Goal: Navigation & Orientation: Find specific page/section

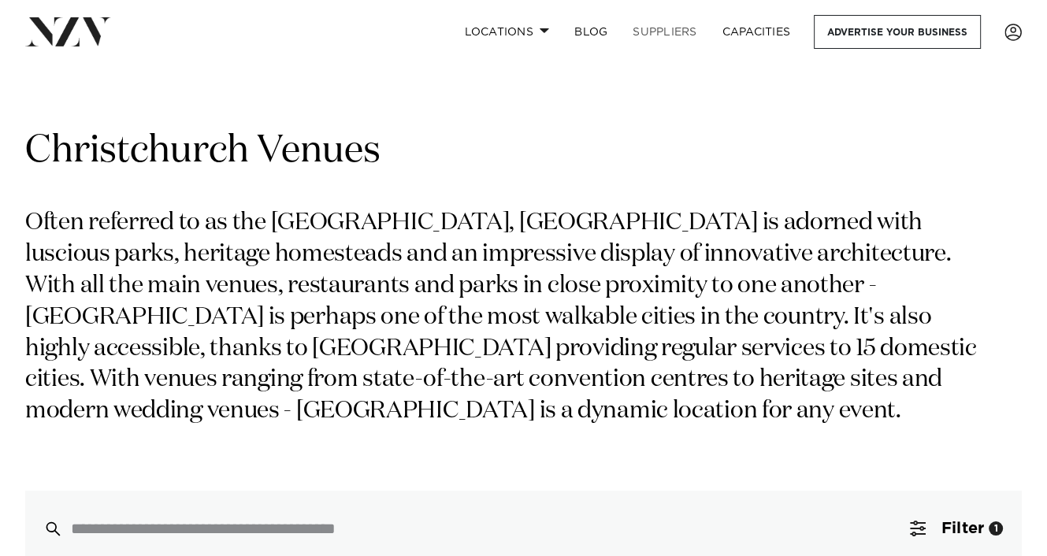
click at [670, 28] on link "SUPPLIERS" at bounding box center [664, 32] width 89 height 34
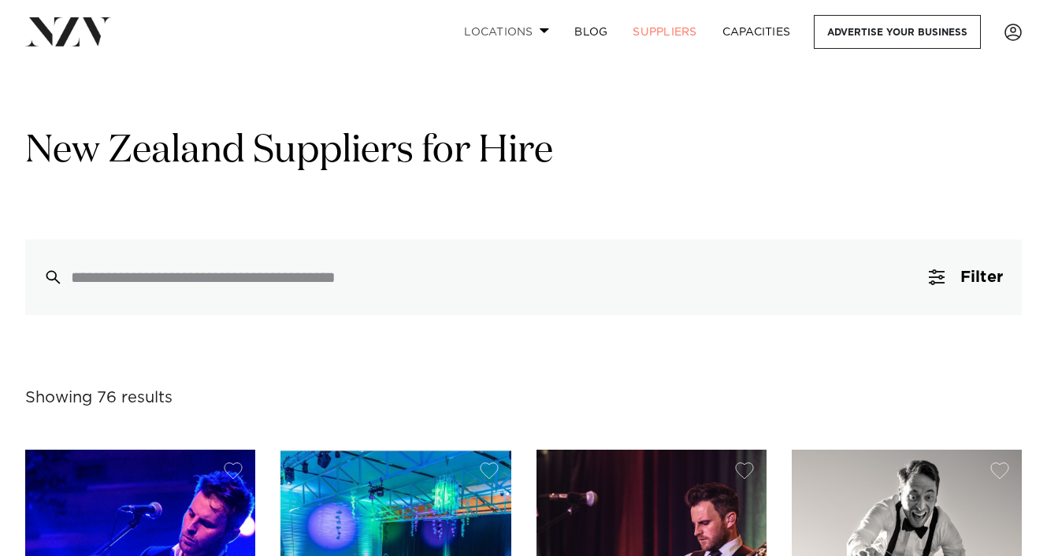
drag, startPoint x: 0, startPoint y: 0, endPoint x: 538, endPoint y: 29, distance: 538.8
click at [540, 29] on span at bounding box center [545, 31] width 10 height 6
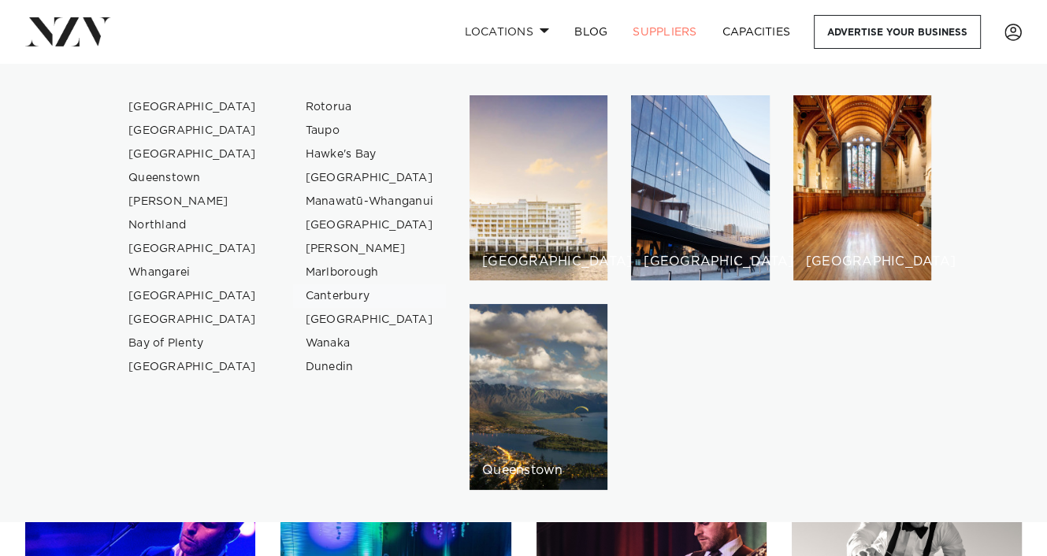
click at [330, 291] on link "Canterbury" at bounding box center [370, 296] width 154 height 24
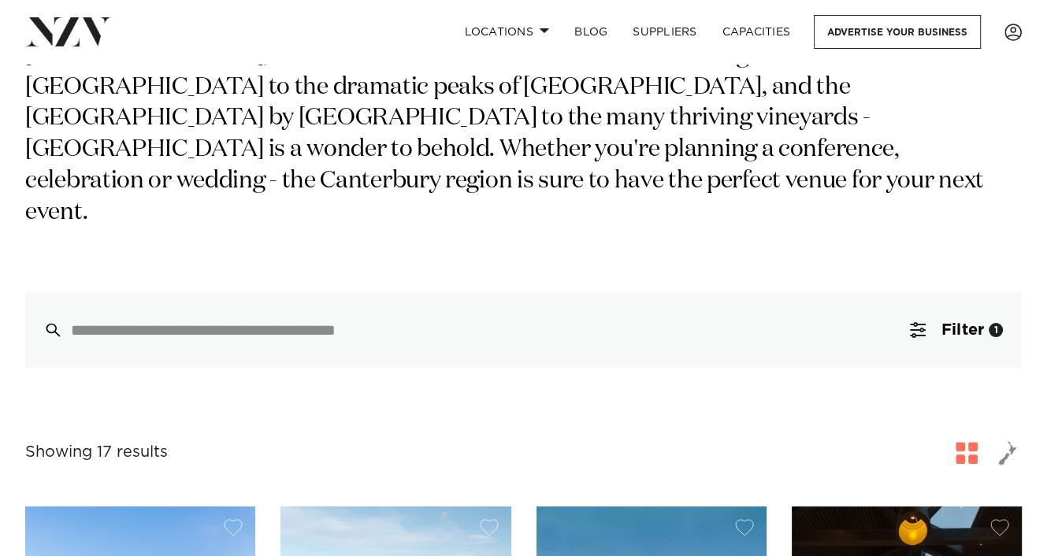
scroll to position [236, 0]
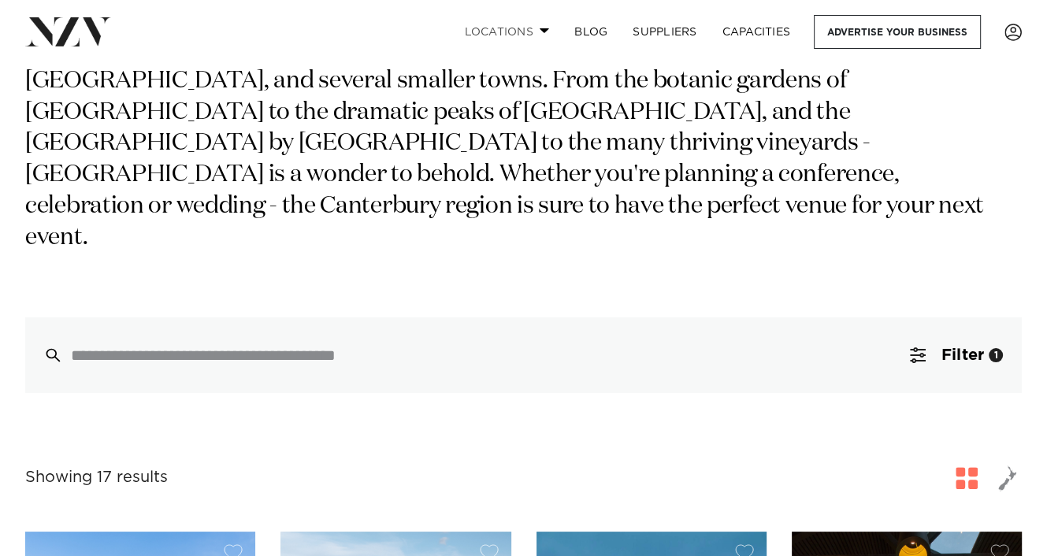
click at [542, 30] on span at bounding box center [545, 31] width 10 height 6
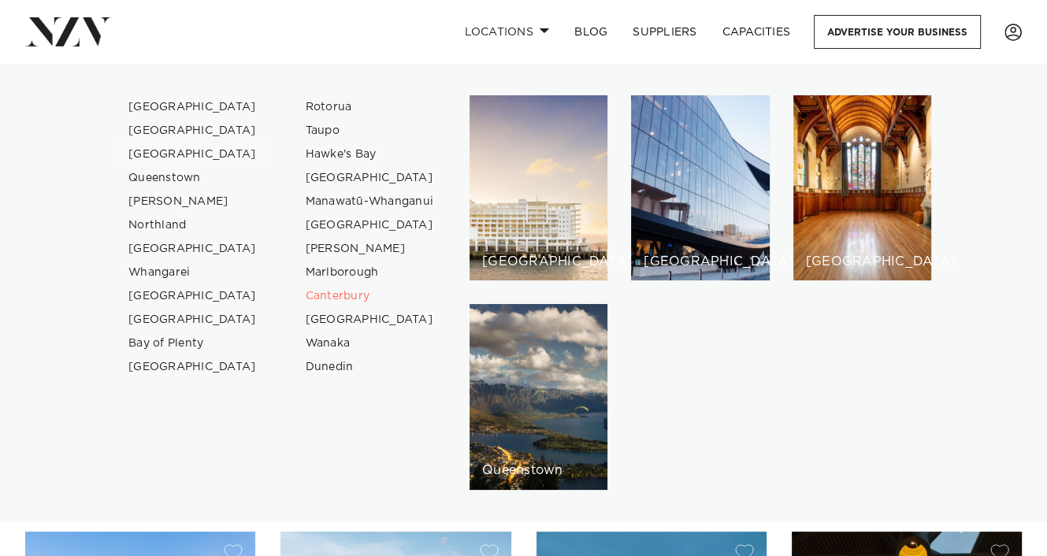
click at [166, 153] on link "[GEOGRAPHIC_DATA]" at bounding box center [193, 155] width 154 height 24
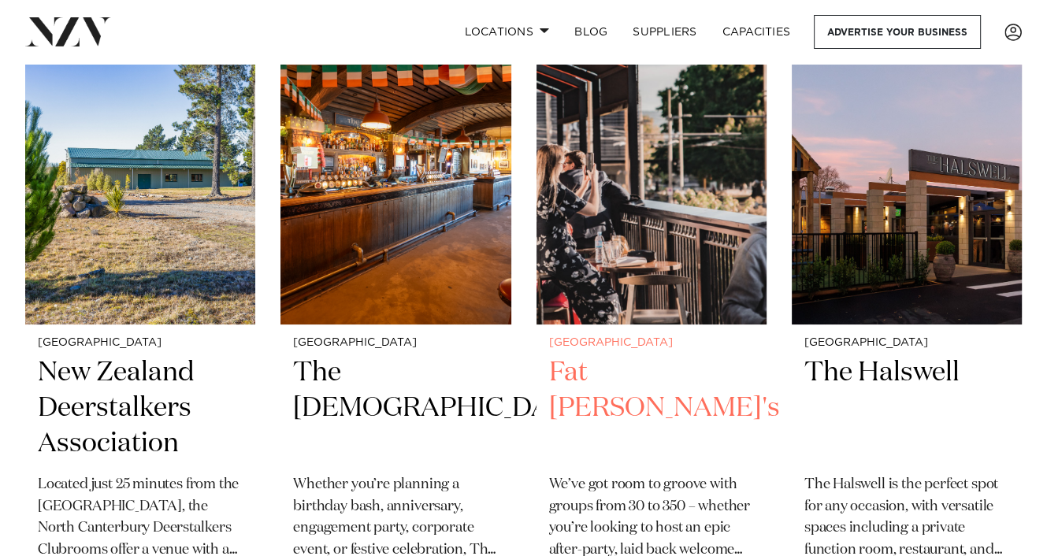
scroll to position [5041, 0]
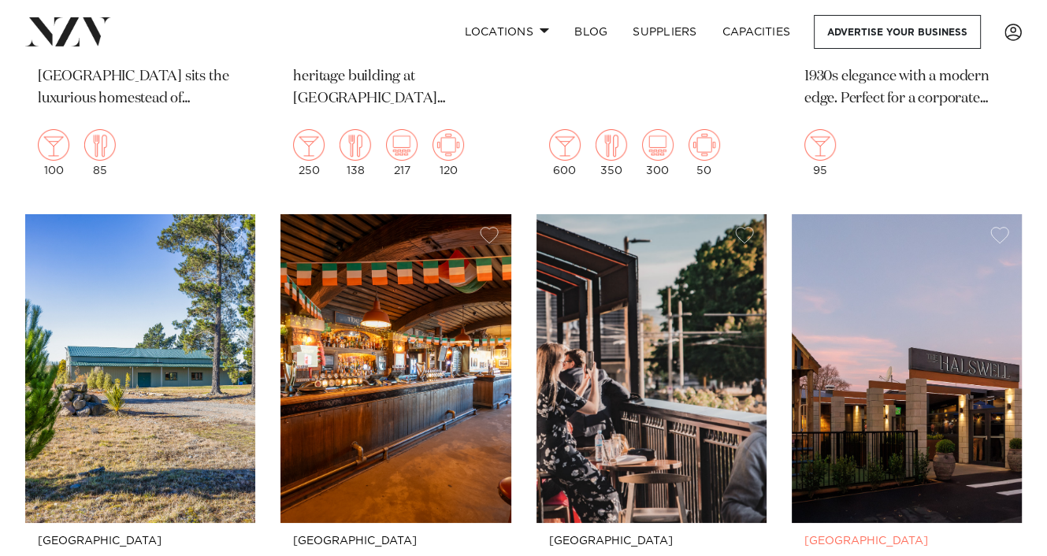
click at [889, 379] on img at bounding box center [907, 368] width 230 height 309
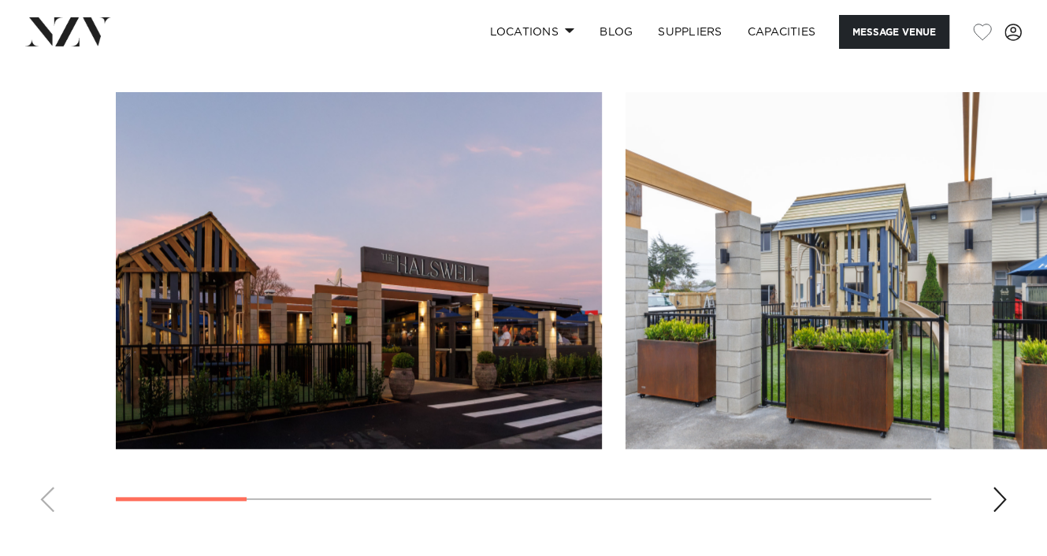
scroll to position [1418, 0]
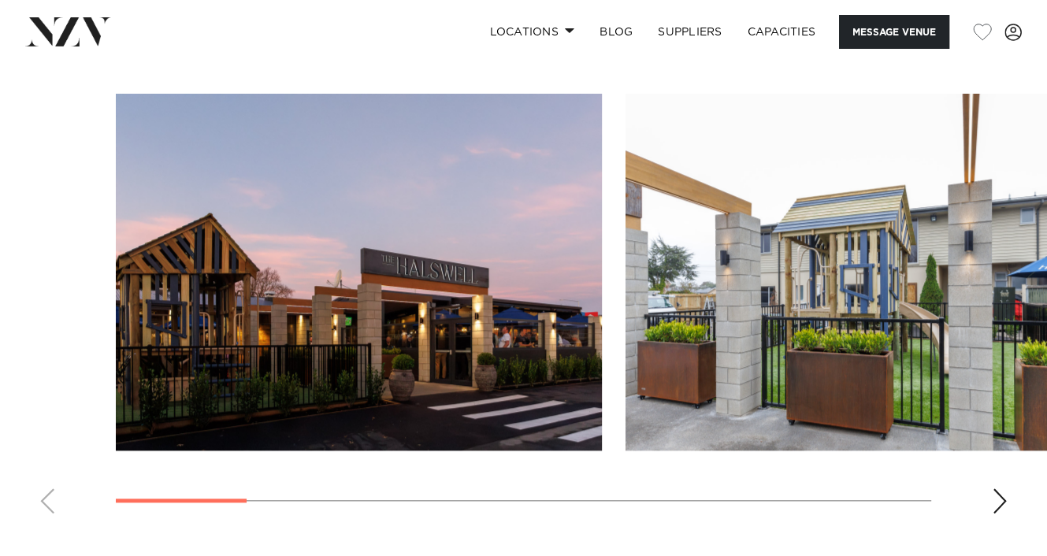
click at [995, 492] on div "Next slide" at bounding box center [1000, 500] width 16 height 25
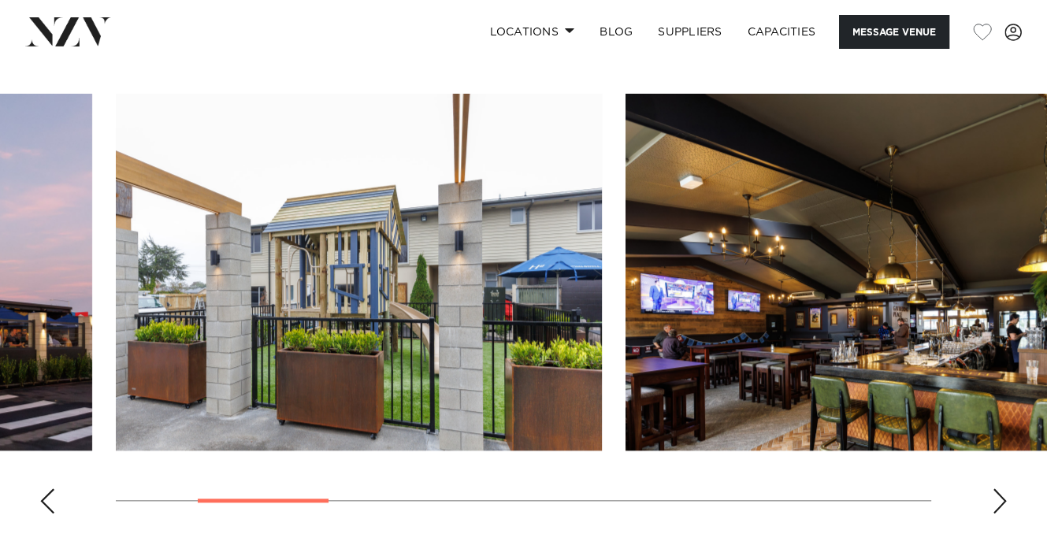
click at [994, 492] on div "Next slide" at bounding box center [1000, 500] width 16 height 25
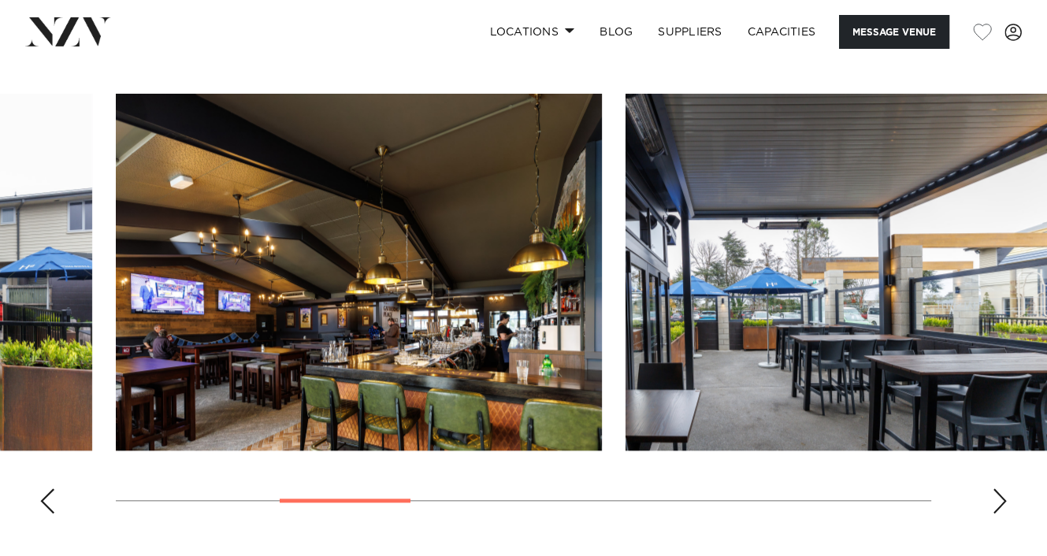
click at [994, 492] on div "Next slide" at bounding box center [1000, 500] width 16 height 25
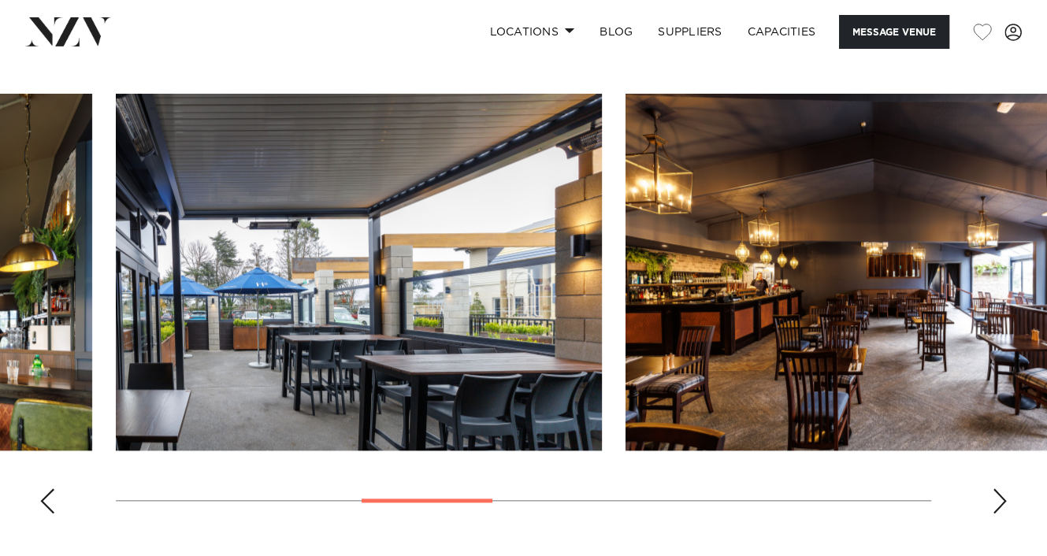
click at [994, 492] on div "Next slide" at bounding box center [1000, 500] width 16 height 25
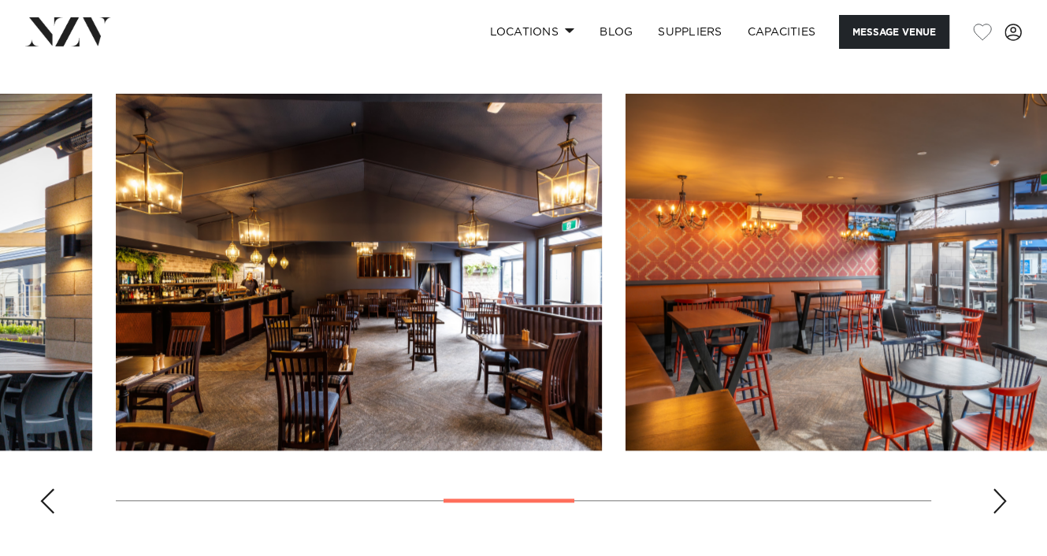
click at [994, 492] on div "Next slide" at bounding box center [1000, 500] width 16 height 25
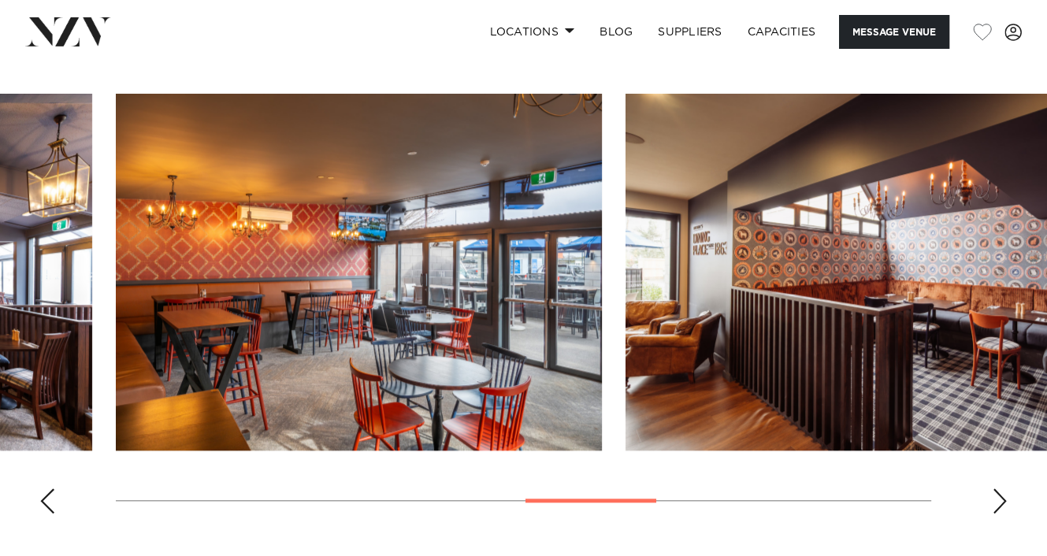
click at [994, 492] on div "Next slide" at bounding box center [1000, 500] width 16 height 25
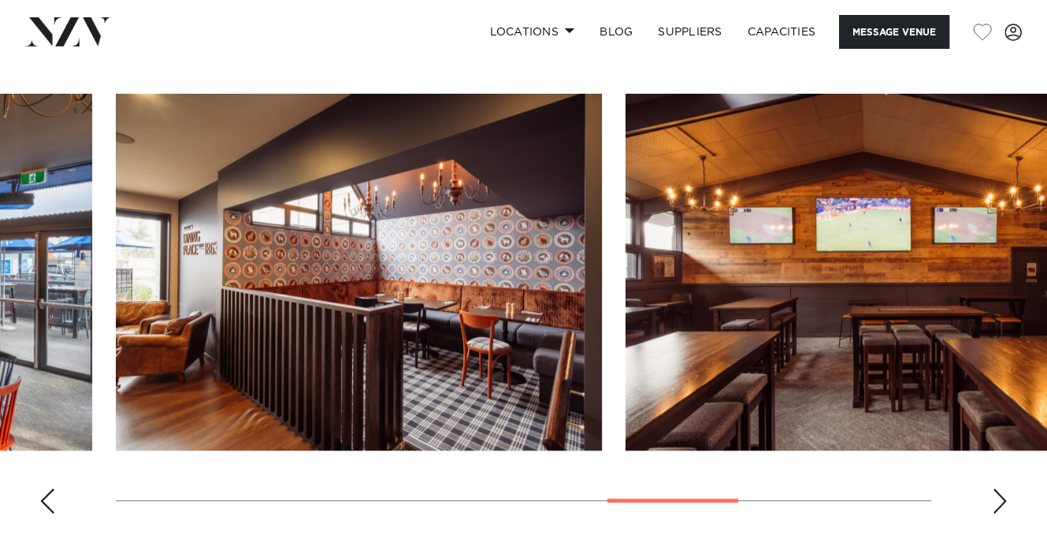
click at [994, 492] on div "Next slide" at bounding box center [1000, 500] width 16 height 25
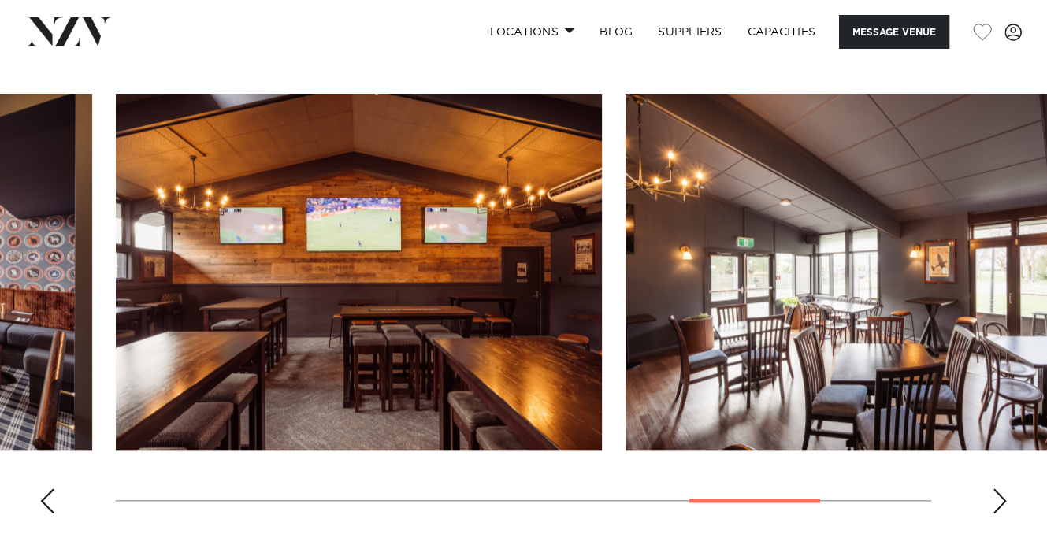
click at [994, 492] on div "Next slide" at bounding box center [1000, 500] width 16 height 25
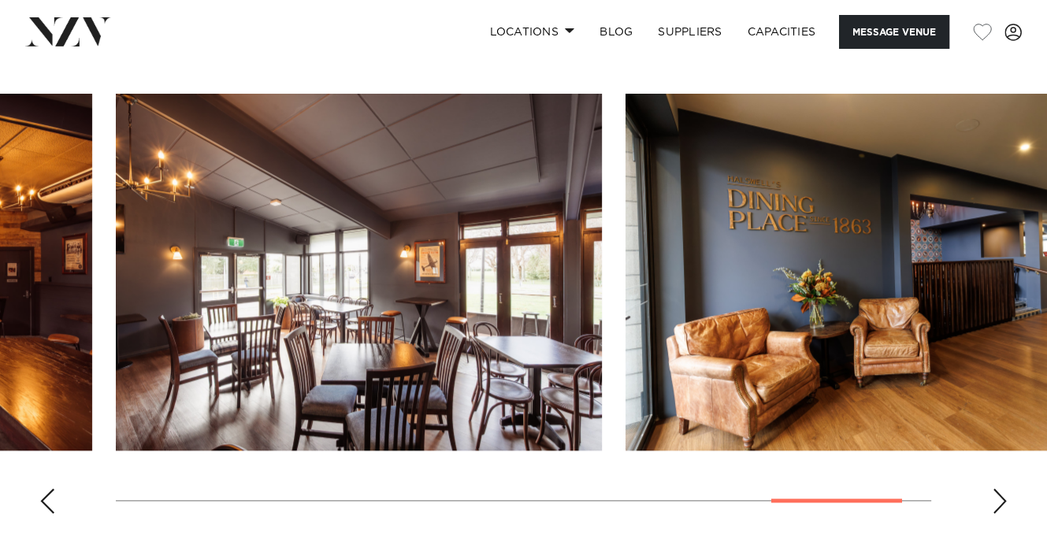
click at [994, 492] on div "Next slide" at bounding box center [1000, 500] width 16 height 25
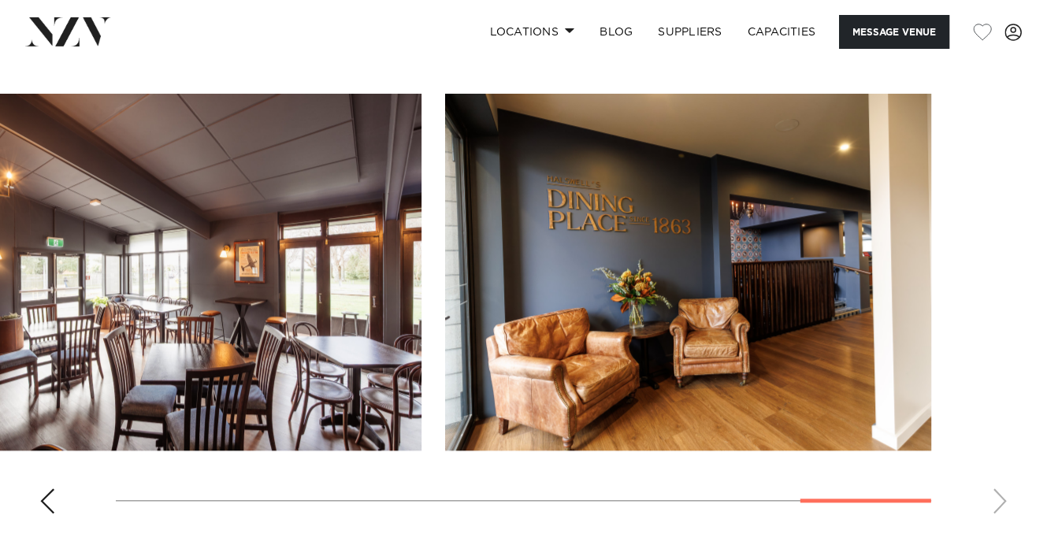
click at [46, 493] on div "Previous slide" at bounding box center [47, 500] width 16 height 25
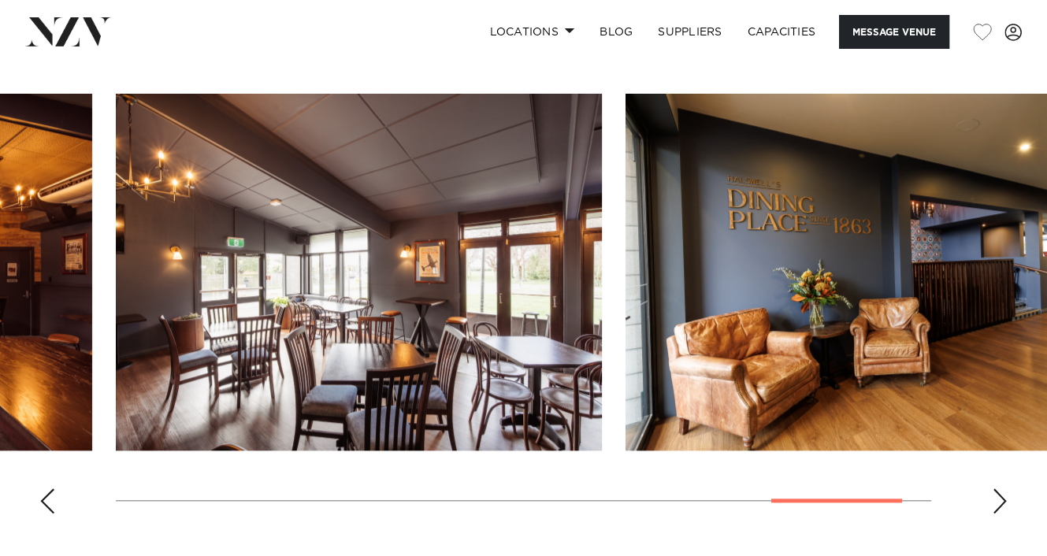
click at [46, 493] on div "Previous slide" at bounding box center [47, 500] width 16 height 25
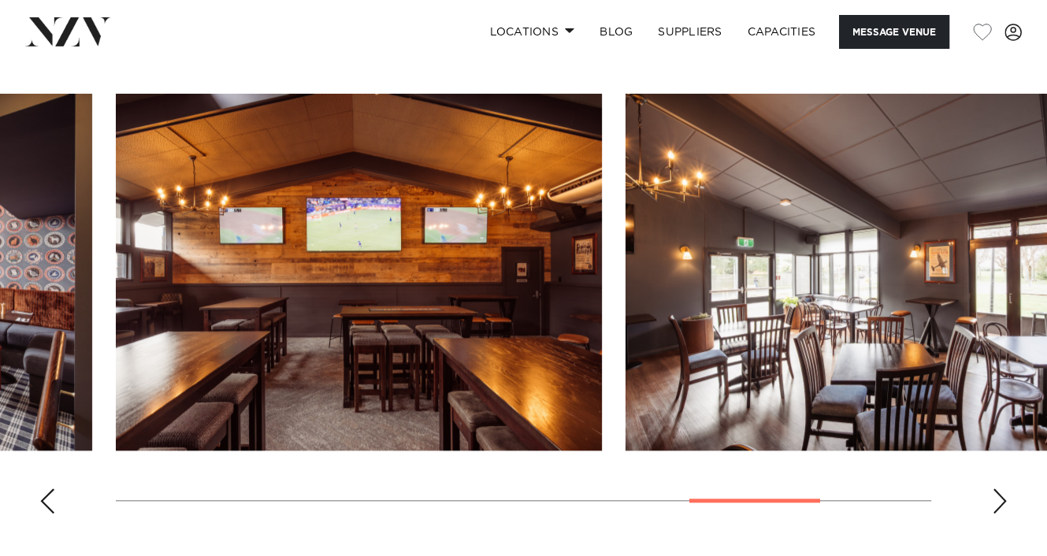
click at [46, 493] on div "Previous slide" at bounding box center [47, 500] width 16 height 25
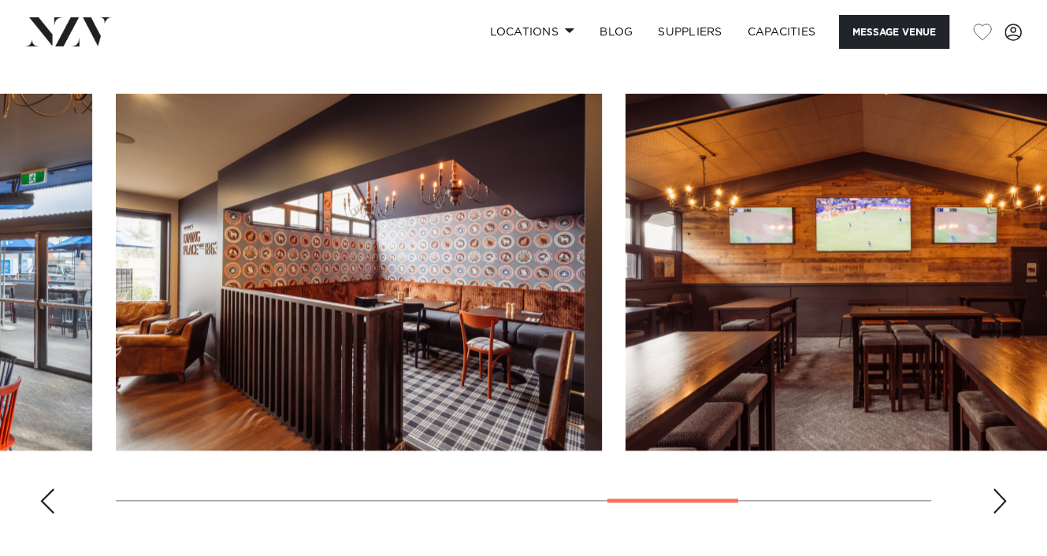
click at [46, 493] on div "Previous slide" at bounding box center [47, 500] width 16 height 25
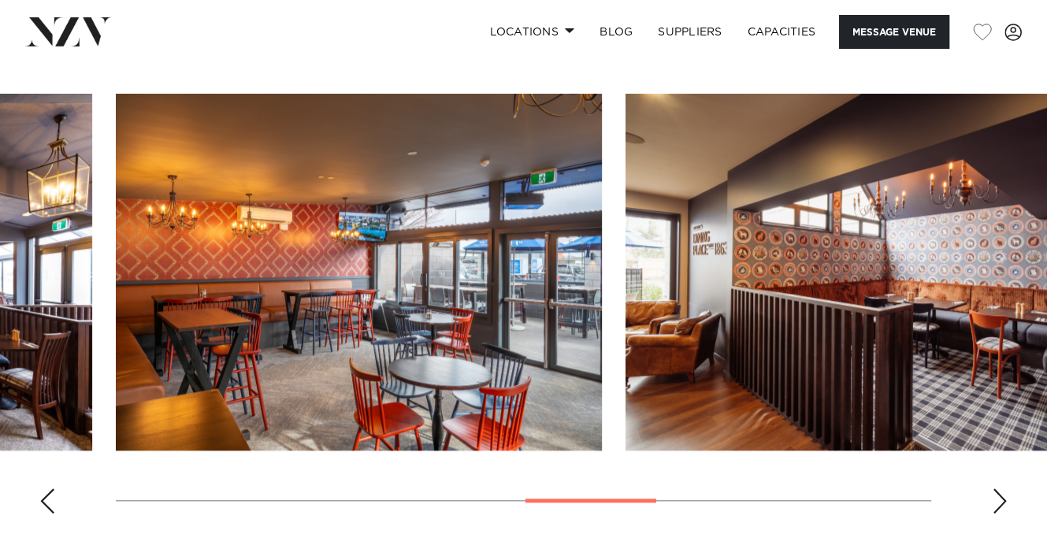
click at [48, 492] on div "Previous slide" at bounding box center [47, 500] width 16 height 25
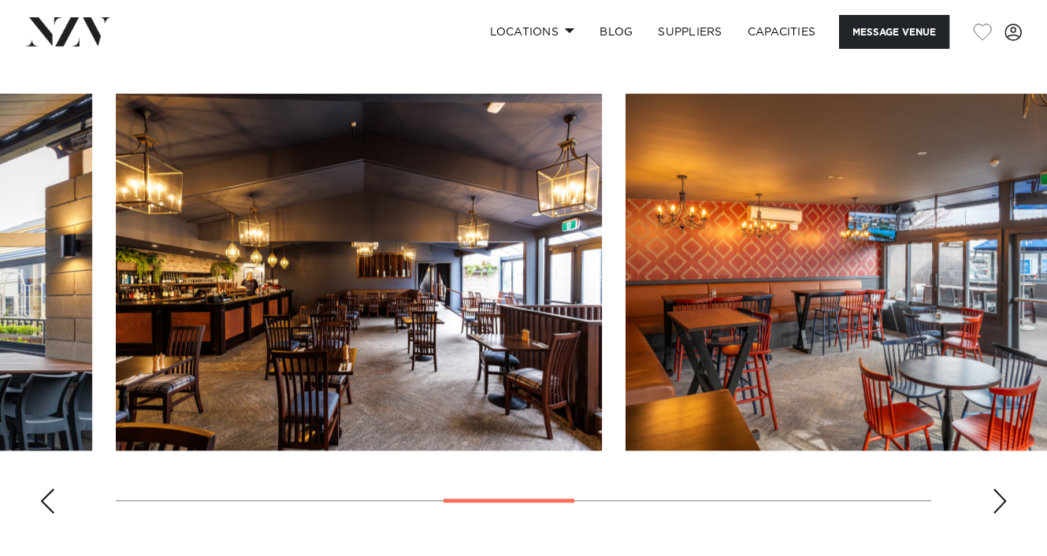
click at [48, 492] on div "Previous slide" at bounding box center [47, 500] width 16 height 25
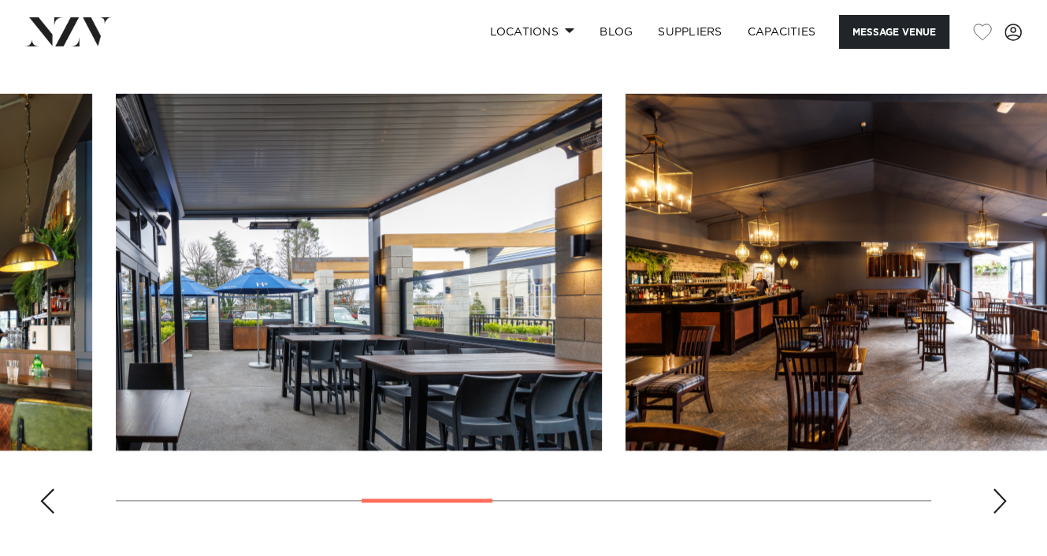
click at [48, 492] on div "Previous slide" at bounding box center [47, 500] width 16 height 25
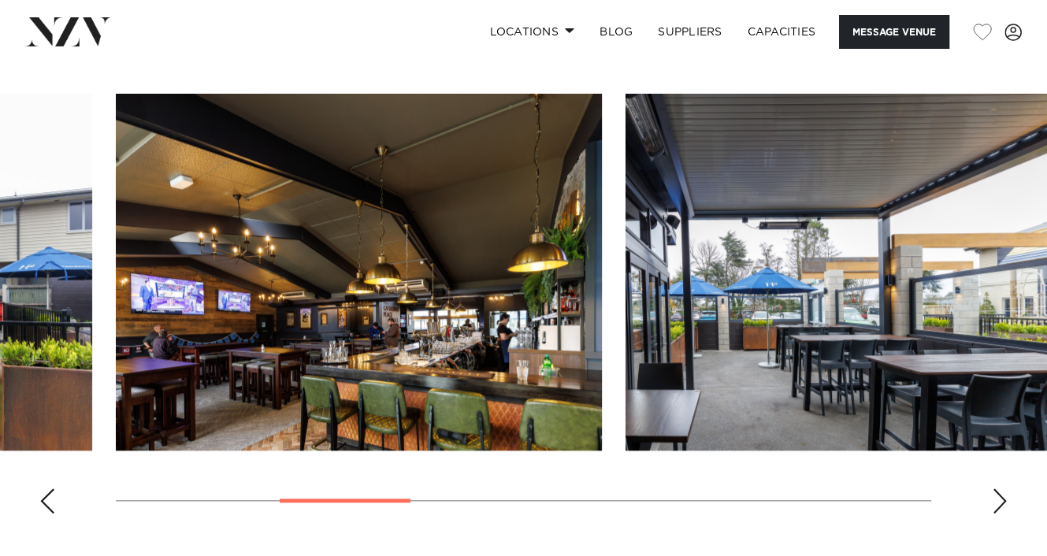
click at [49, 492] on div "Previous slide" at bounding box center [47, 500] width 16 height 25
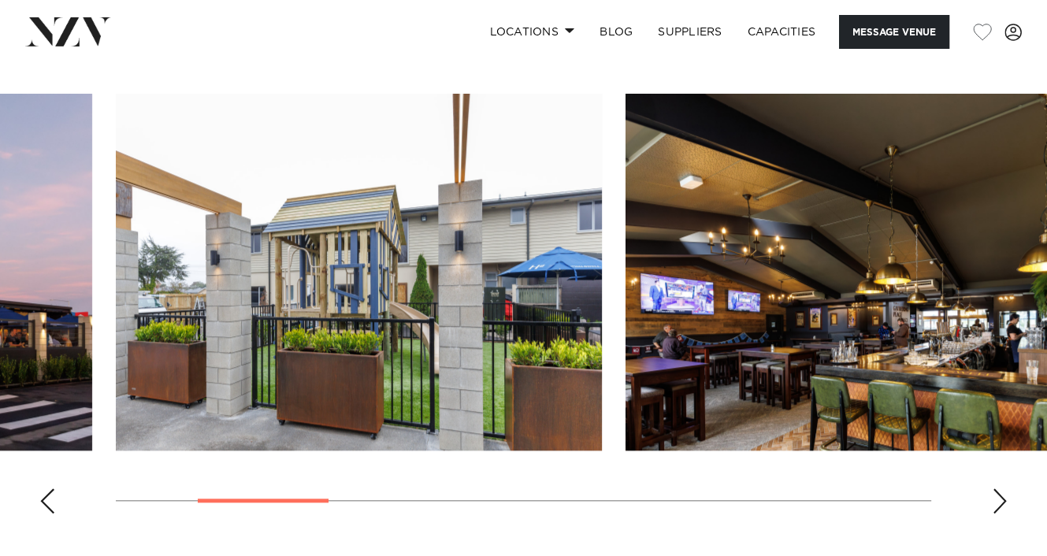
click at [49, 492] on div "Previous slide" at bounding box center [47, 500] width 16 height 25
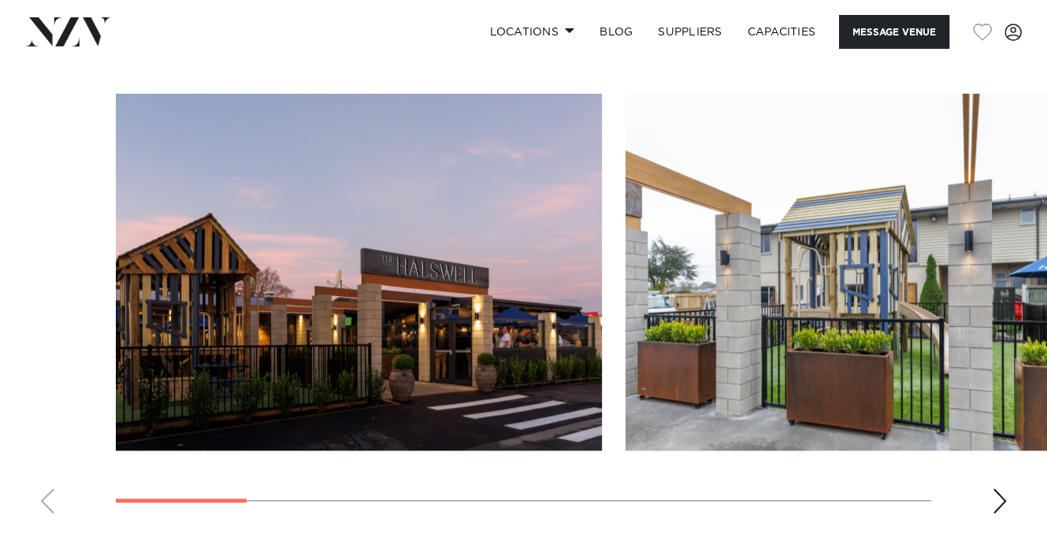
click at [50, 491] on swiper-container at bounding box center [523, 310] width 1047 height 432
